Goal: Task Accomplishment & Management: Use online tool/utility

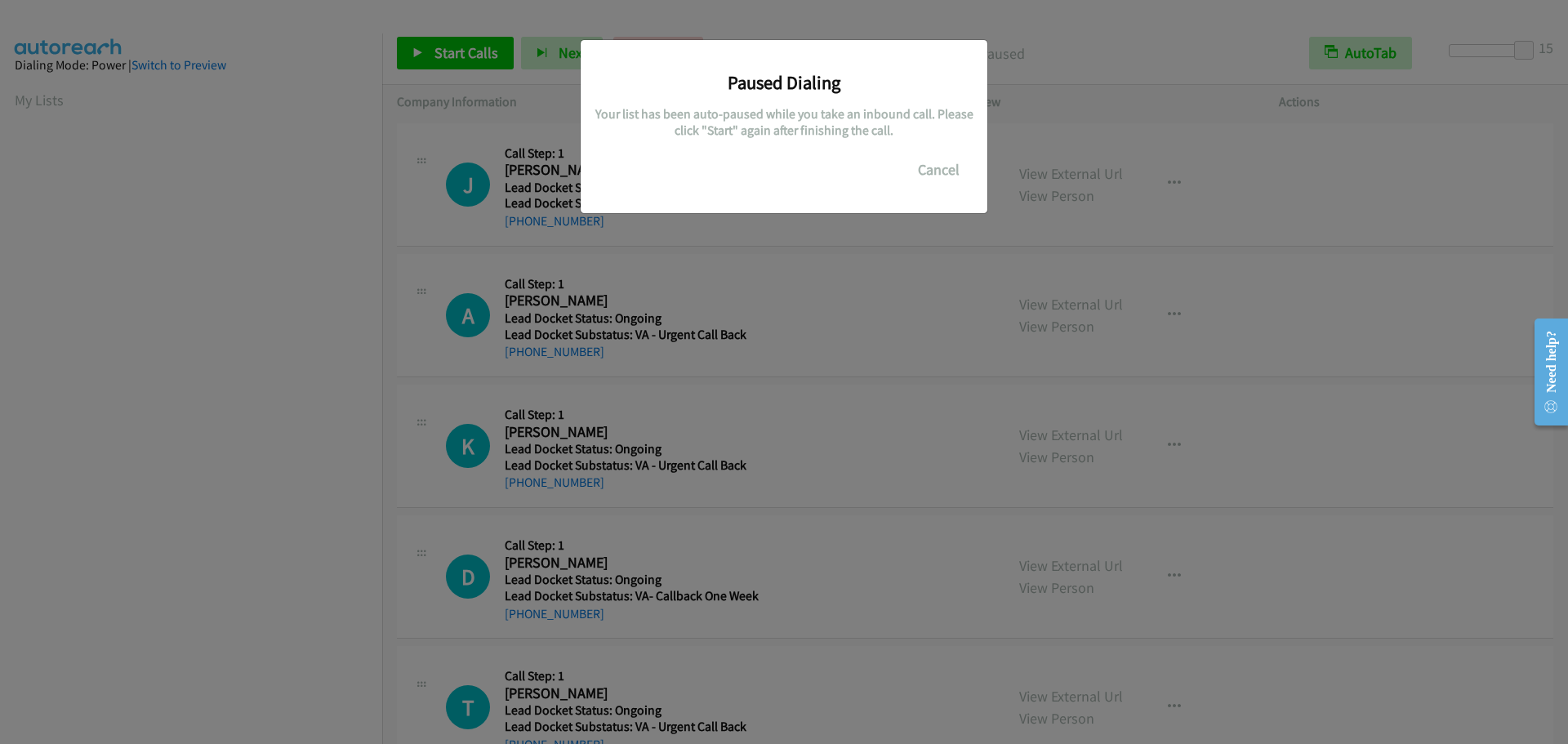
scroll to position [172, 0]
click at [932, 173] on button "Cancel" at bounding box center [938, 169] width 73 height 33
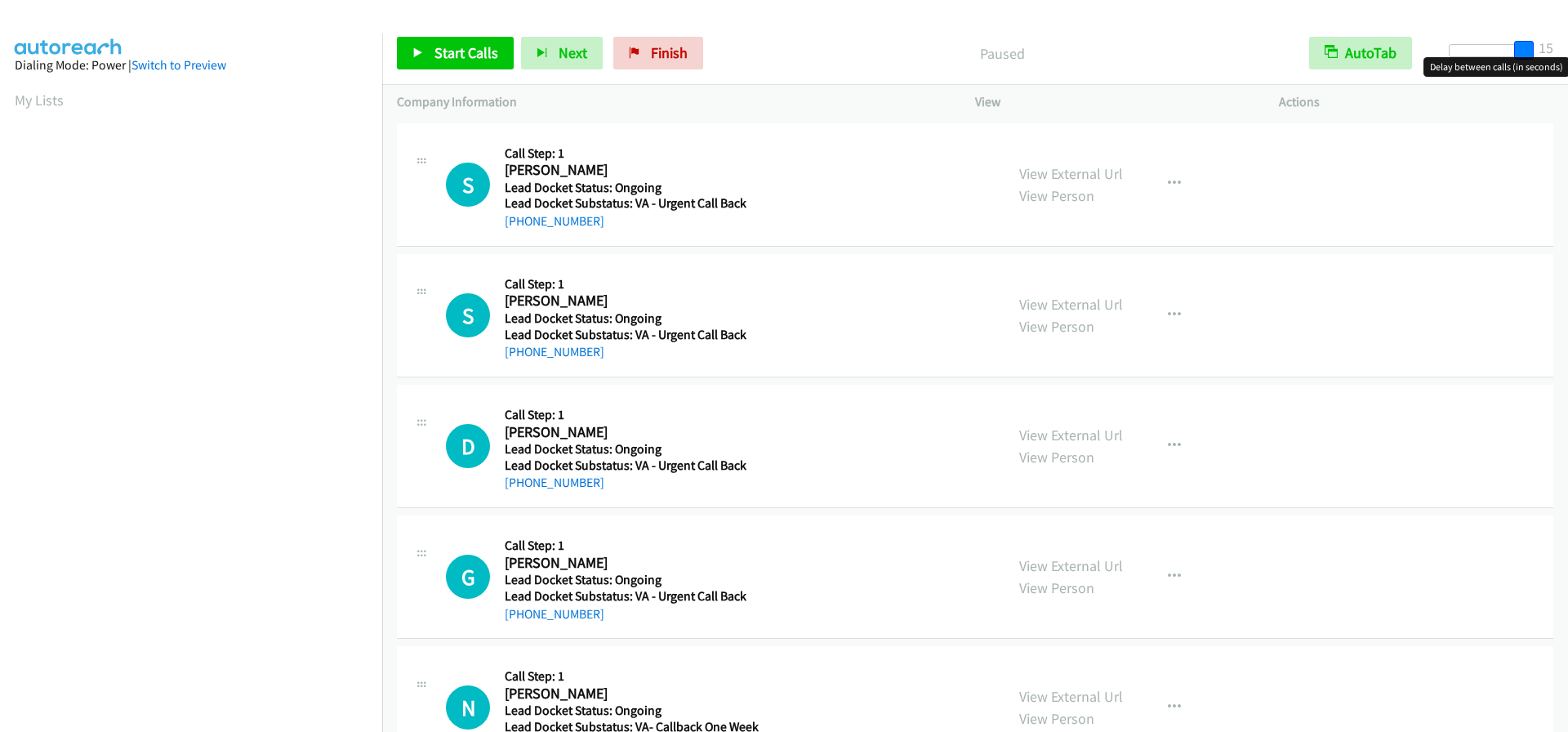
drag, startPoint x: 1461, startPoint y: 52, endPoint x: 1601, endPoint y: 46, distance: 140.1
click at [1567, 46] on html "Start Calls Pause Next Finish Paused AutoTab AutoTab 15 Company Information Inf…" at bounding box center [784, 39] width 1568 height 78
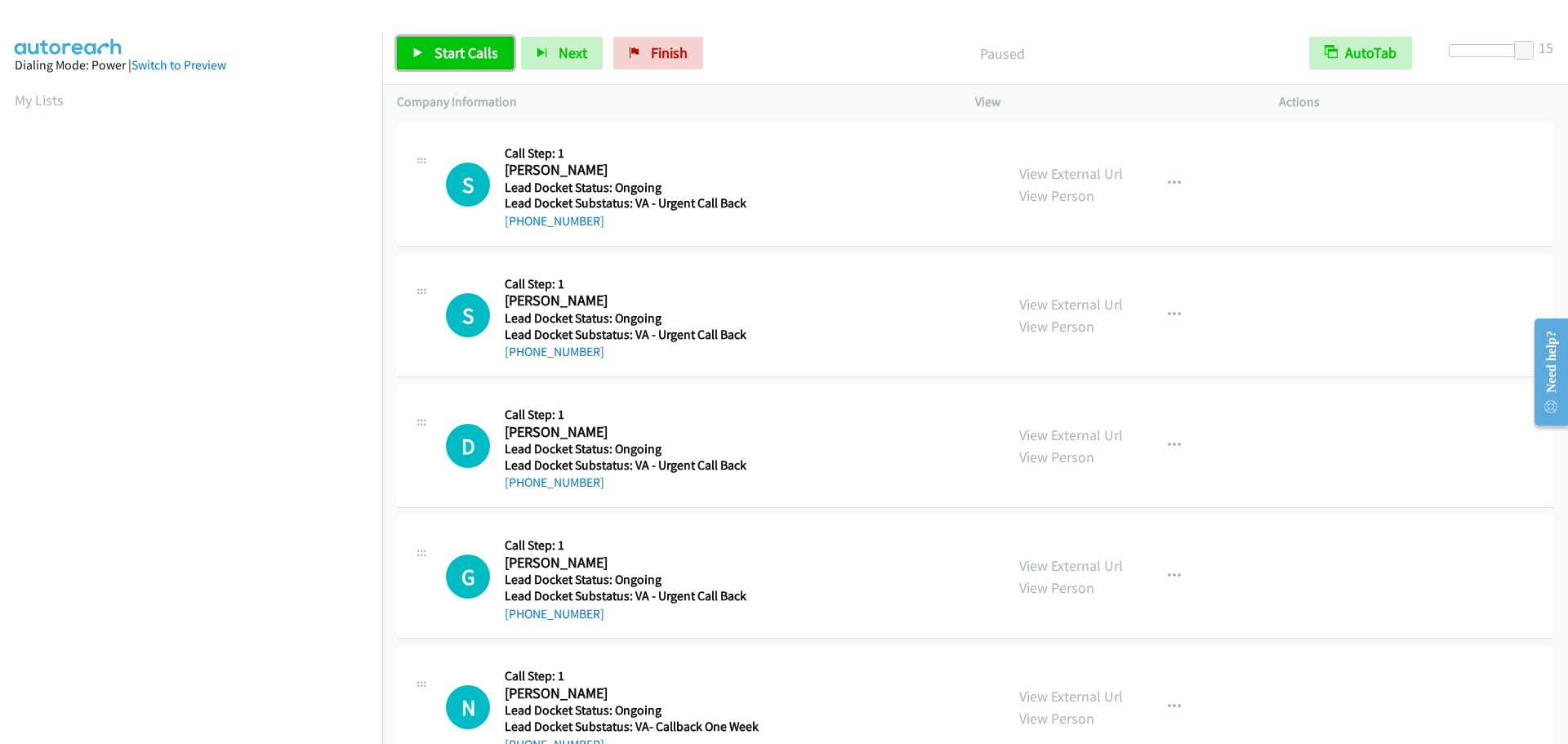
click at [467, 37] on link "Start Calls" at bounding box center [454, 53] width 117 height 33
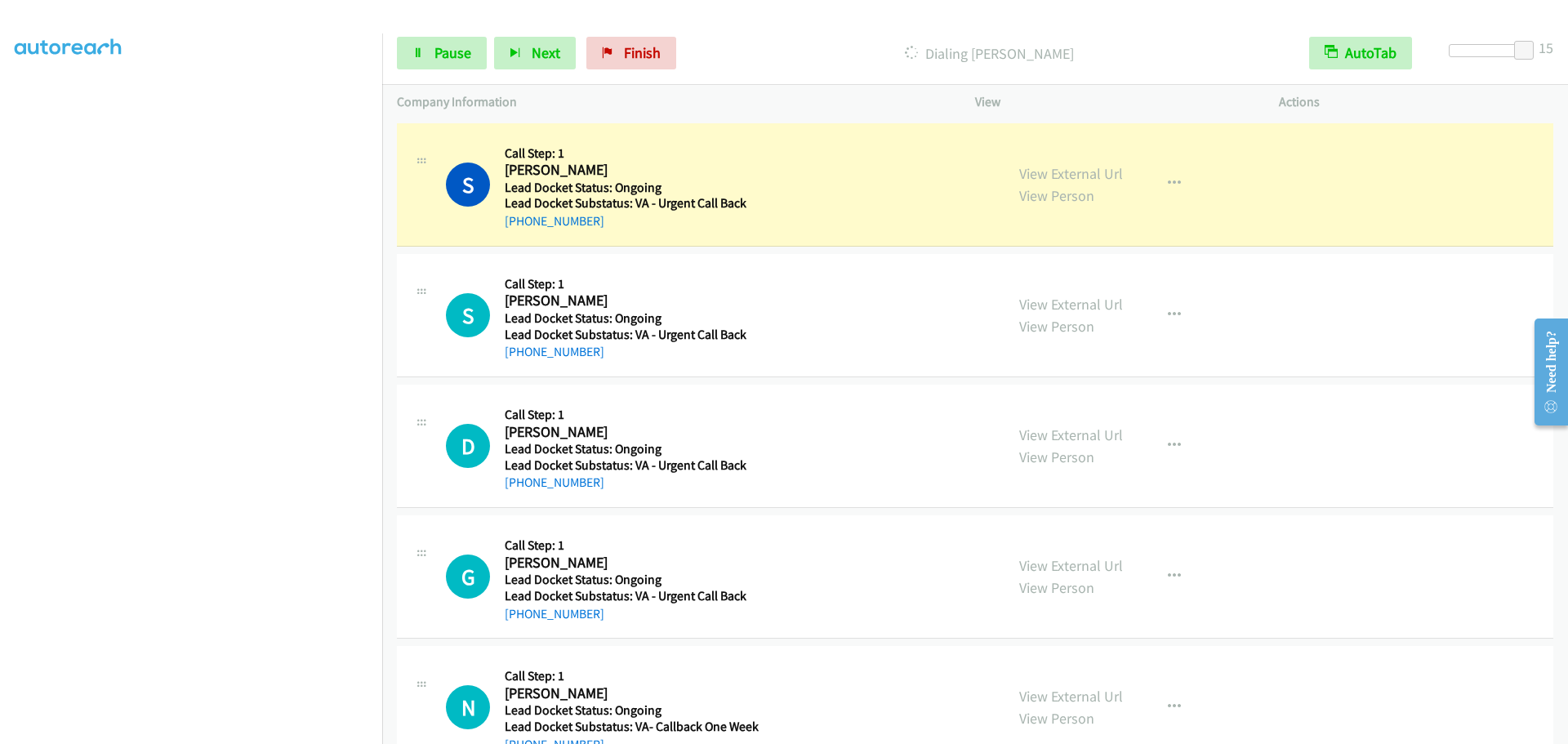
scroll to position [172, 0]
